Goal: Information Seeking & Learning: Understand process/instructions

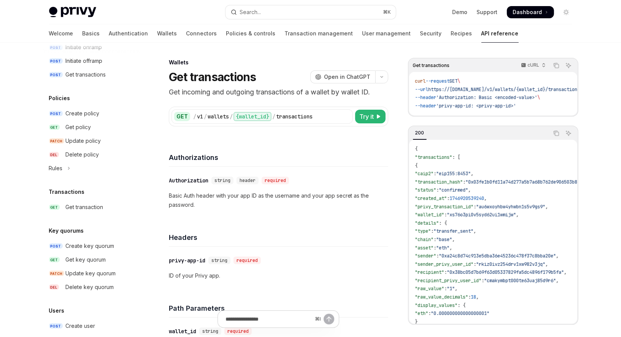
scroll to position [398, 0]
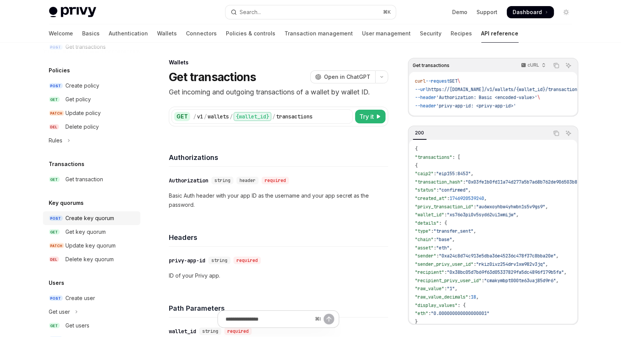
click at [98, 219] on div "Create key quorum" at bounding box center [90, 217] width 49 height 9
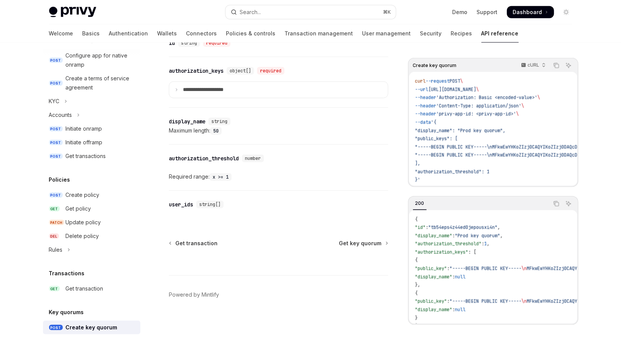
scroll to position [285, 0]
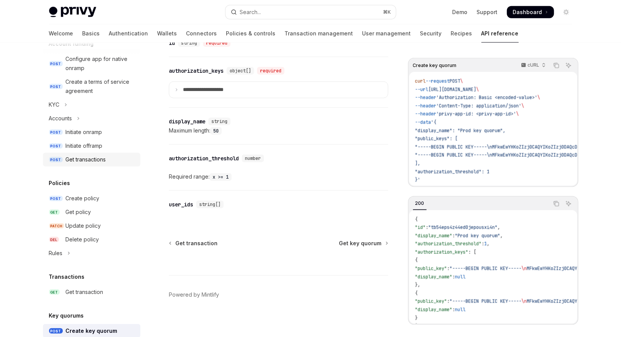
click at [81, 158] on div "Get transactions" at bounding box center [86, 159] width 40 height 9
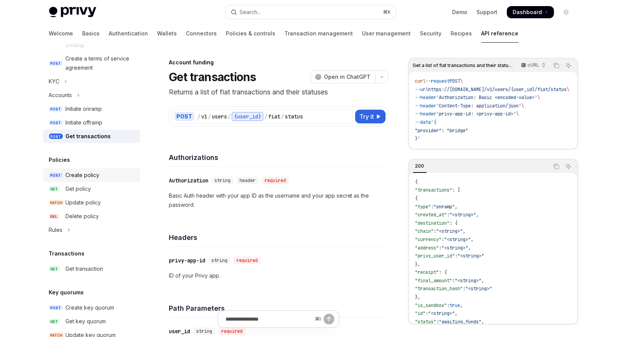
scroll to position [309, 0]
click at [81, 270] on div "Get transaction" at bounding box center [85, 268] width 38 height 9
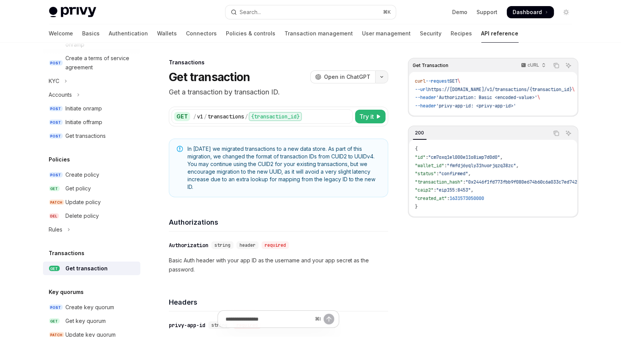
click at [382, 79] on button "button" at bounding box center [382, 76] width 13 height 13
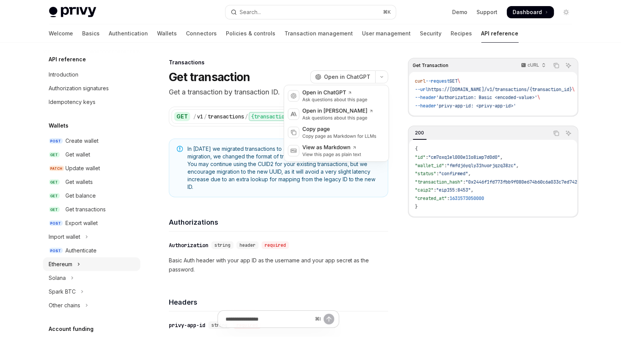
click at [76, 267] on button "Ethereum" at bounding box center [91, 264] width 97 height 14
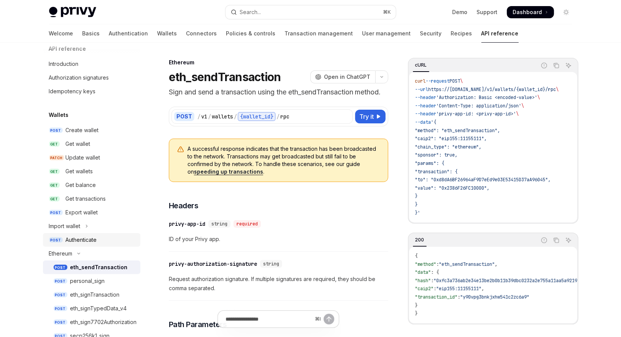
scroll to position [10, 0]
click at [79, 175] on div "Get wallets" at bounding box center [79, 172] width 27 height 9
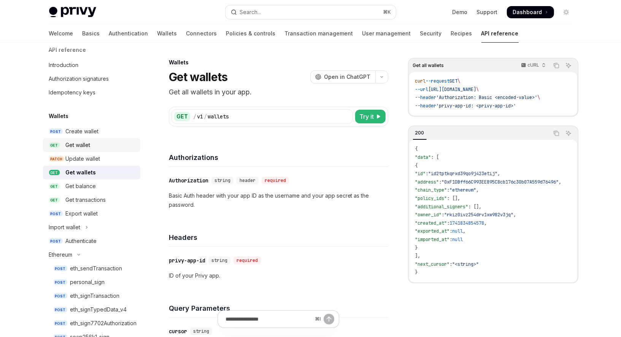
click at [80, 148] on div "Get wallet" at bounding box center [78, 144] width 25 height 9
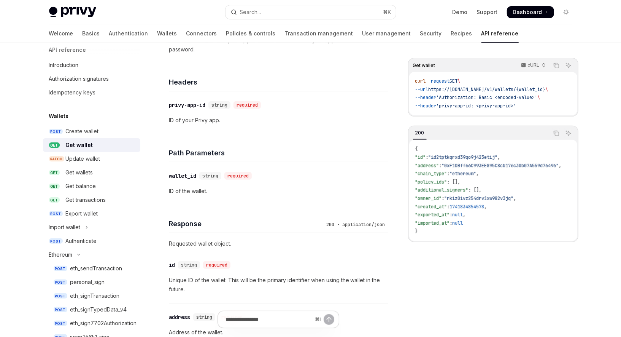
scroll to position [242, 0]
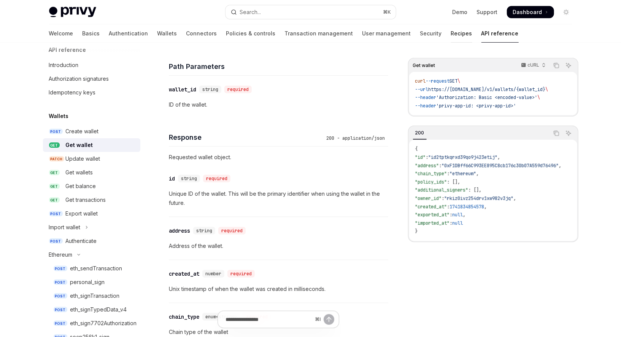
click at [451, 32] on link "Recipes" at bounding box center [461, 33] width 21 height 18
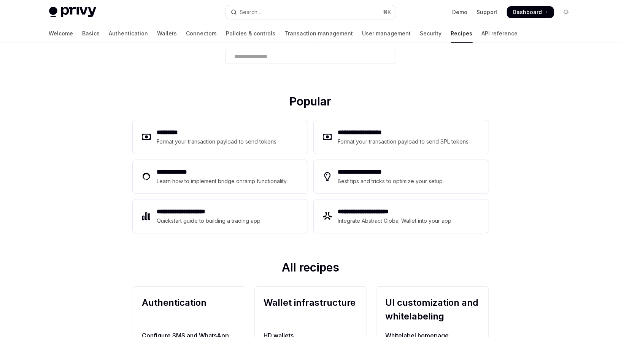
scroll to position [57, 0]
click at [218, 140] on div "Format your transaction payload to send tokens." at bounding box center [217, 141] width 121 height 9
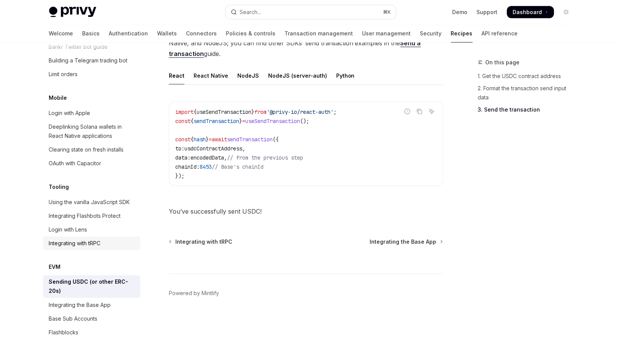
scroll to position [864, 0]
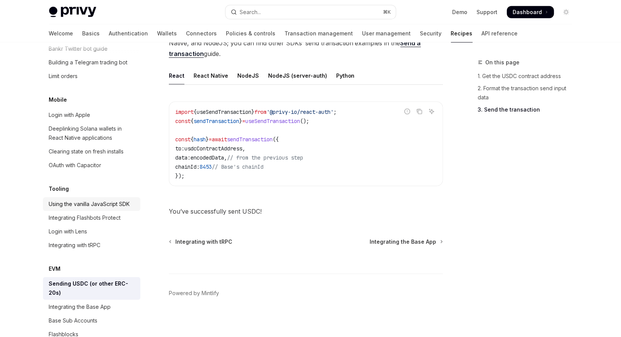
click at [106, 199] on div "Using the vanilla JavaScript SDK" at bounding box center [89, 203] width 81 height 9
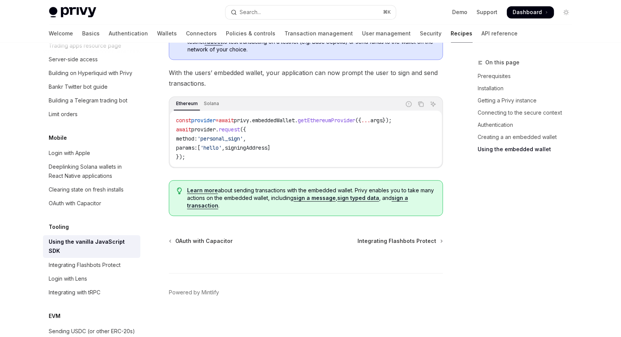
scroll to position [826, 0]
click at [97, 186] on div "Clearing state on fresh installs" at bounding box center [86, 190] width 75 height 9
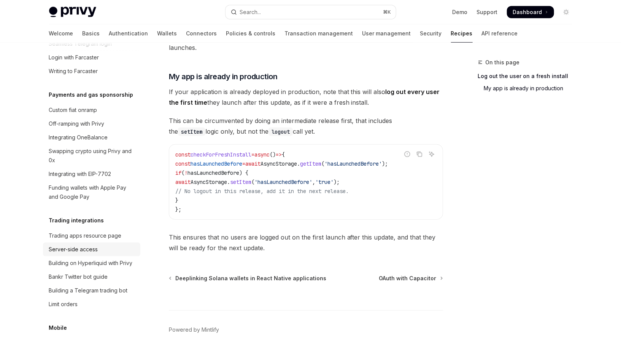
scroll to position [634, 0]
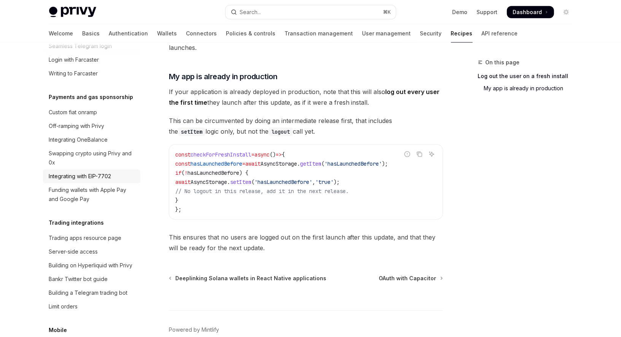
click at [108, 172] on div "Integrating with EIP-7702" at bounding box center [80, 176] width 62 height 9
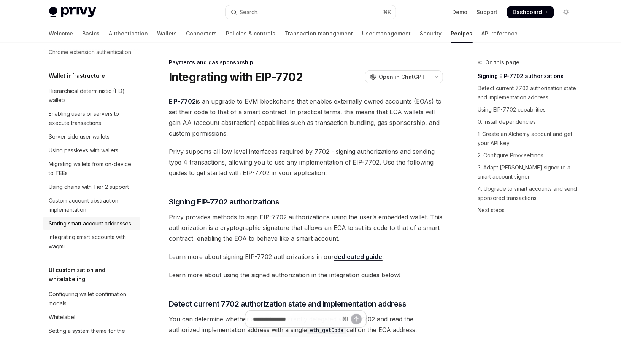
scroll to position [171, 0]
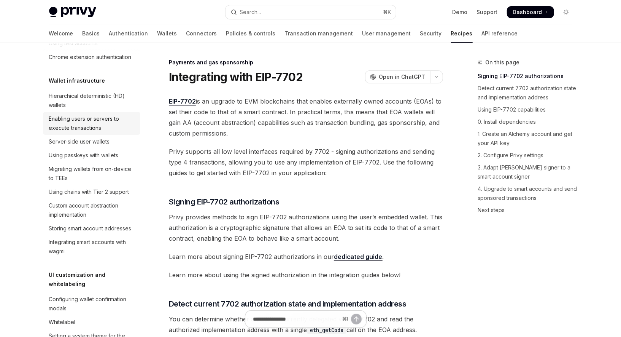
click at [90, 123] on div "Enabling users or servers to execute transactions" at bounding box center [92, 123] width 87 height 18
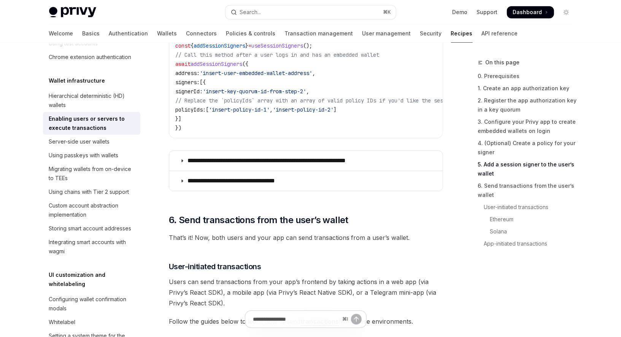
scroll to position [1359, 0]
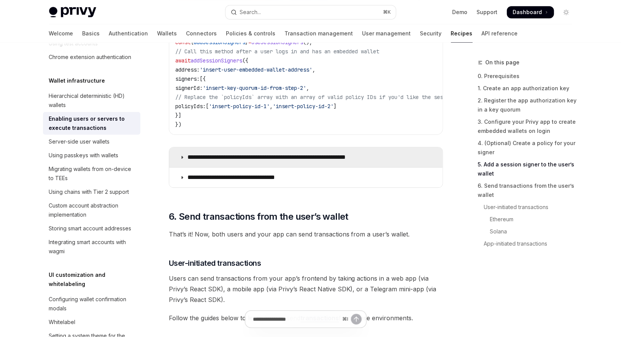
click at [282, 161] on summary "**********" at bounding box center [306, 157] width 274 height 20
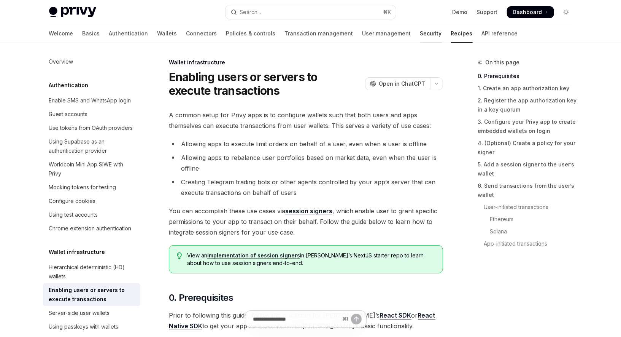
click at [420, 30] on link "Security" at bounding box center [431, 33] width 22 height 18
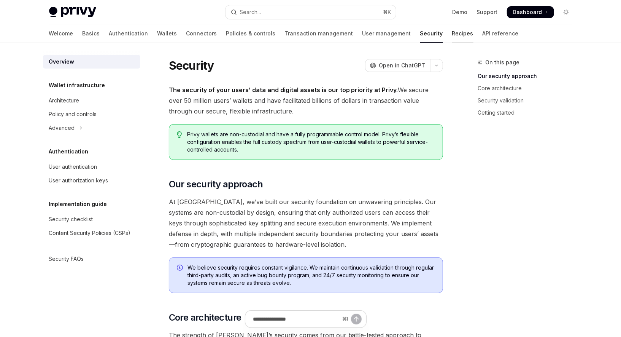
click at [452, 36] on link "Recipes" at bounding box center [462, 33] width 21 height 18
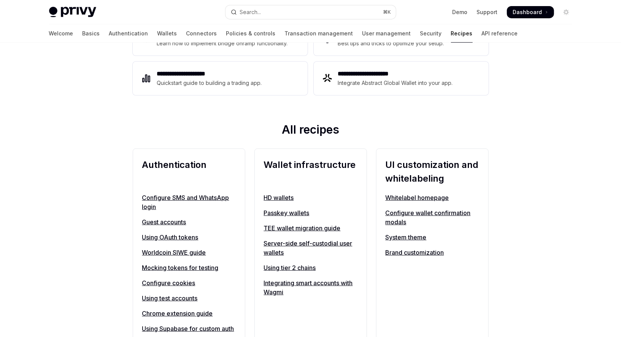
scroll to position [195, 0]
click at [305, 241] on link "Server-side self-custodial user wallets" at bounding box center [311, 247] width 94 height 18
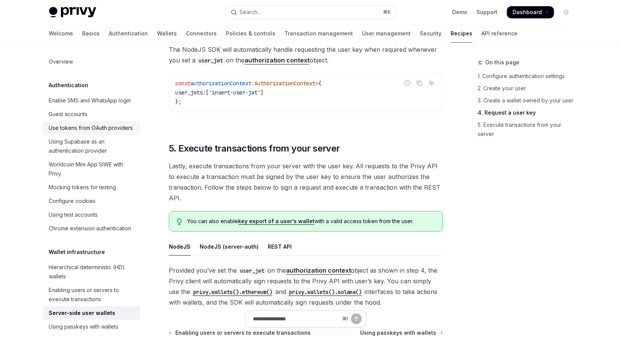
scroll to position [1278, 0]
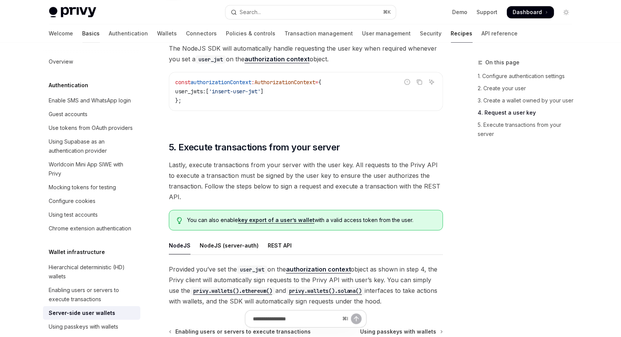
click at [83, 35] on link "Basics" at bounding box center [92, 33] width 18 height 18
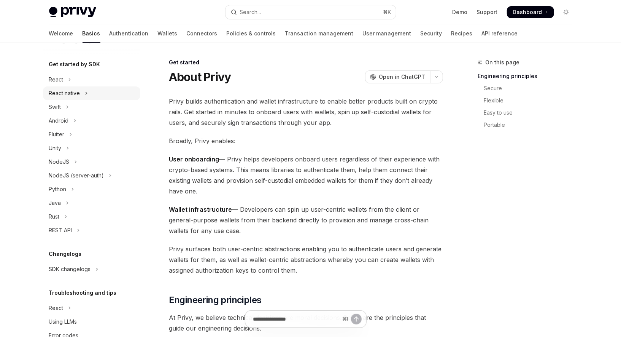
scroll to position [94, 0]
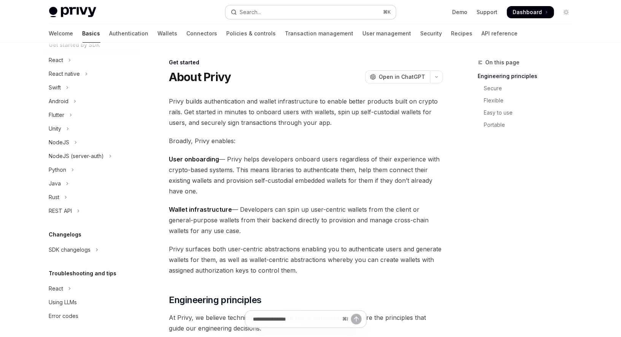
click at [258, 12] on div "Search..." at bounding box center [250, 12] width 21 height 9
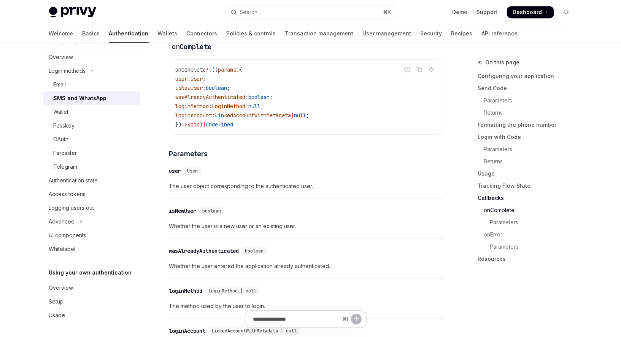
scroll to position [1425, 0]
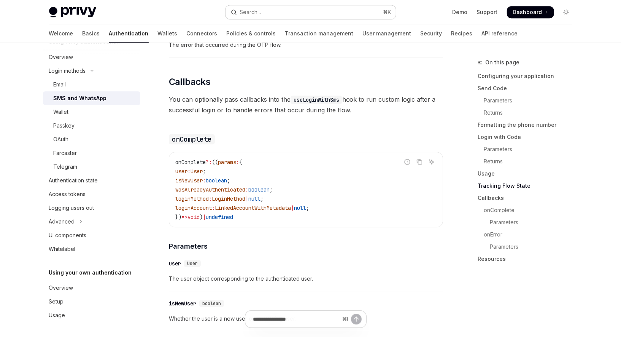
click at [280, 14] on button "Search... ⌘ K" at bounding box center [311, 12] width 170 height 14
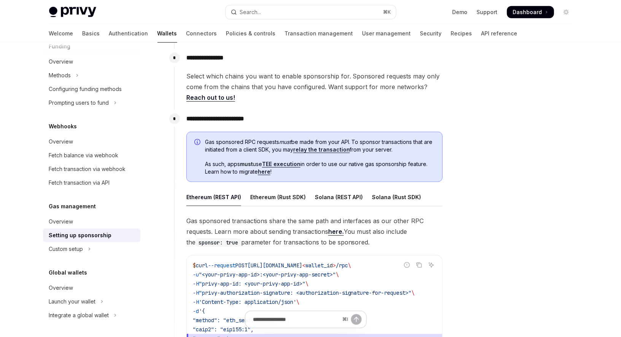
scroll to position [337, 0]
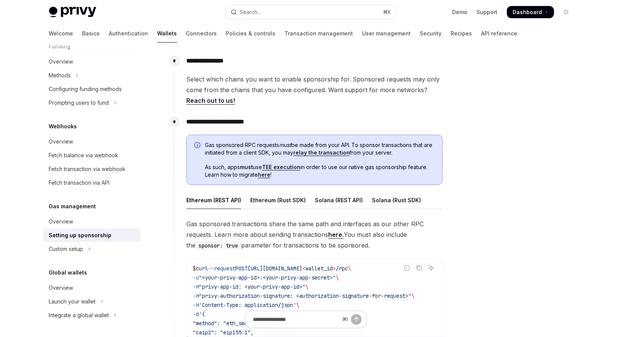
click at [330, 153] on link "relay the transaction" at bounding box center [321, 152] width 57 height 7
type textarea "*"
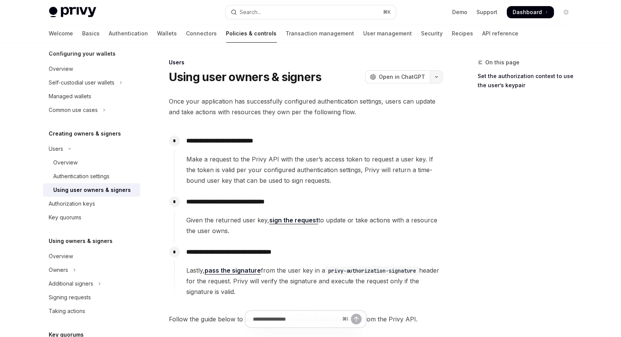
click at [437, 80] on button "button" at bounding box center [436, 76] width 13 height 13
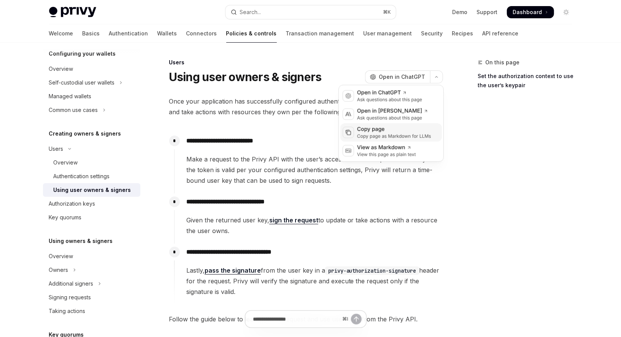
click at [395, 129] on div "Copy page" at bounding box center [394, 130] width 74 height 8
